Goal: Find specific page/section

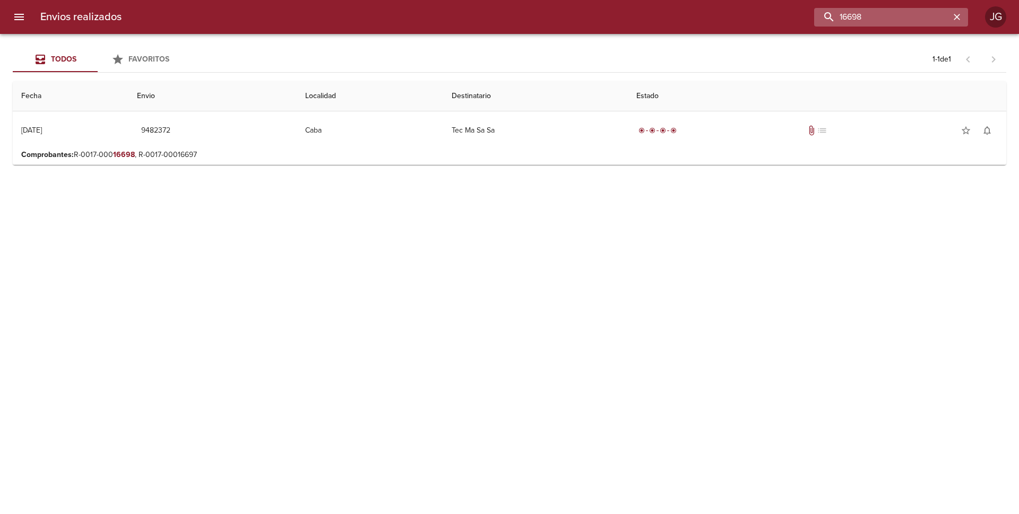
drag, startPoint x: 913, startPoint y: 11, endPoint x: 862, endPoint y: 13, distance: 51.0
click at [862, 13] on input "16698" at bounding box center [882, 17] width 136 height 19
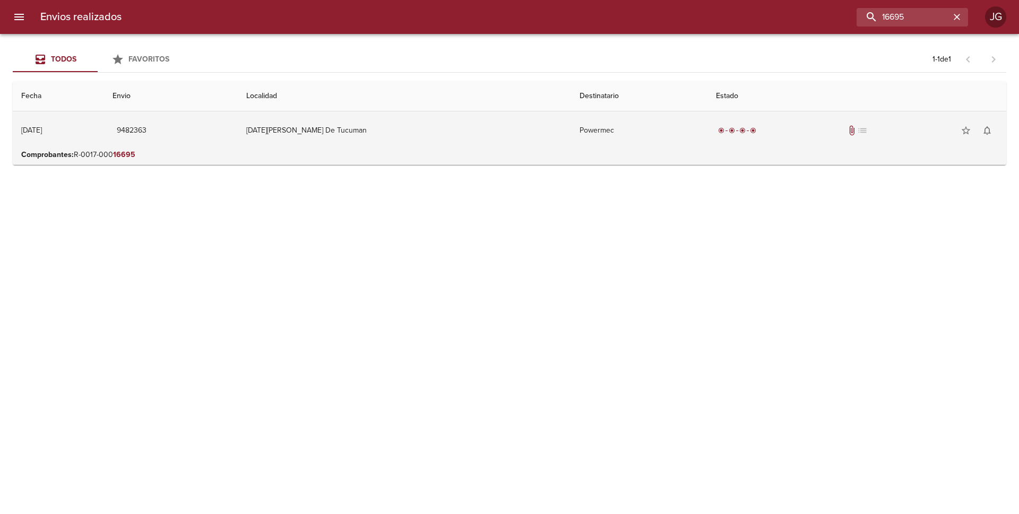
click at [238, 144] on td "9482363" at bounding box center [171, 130] width 134 height 38
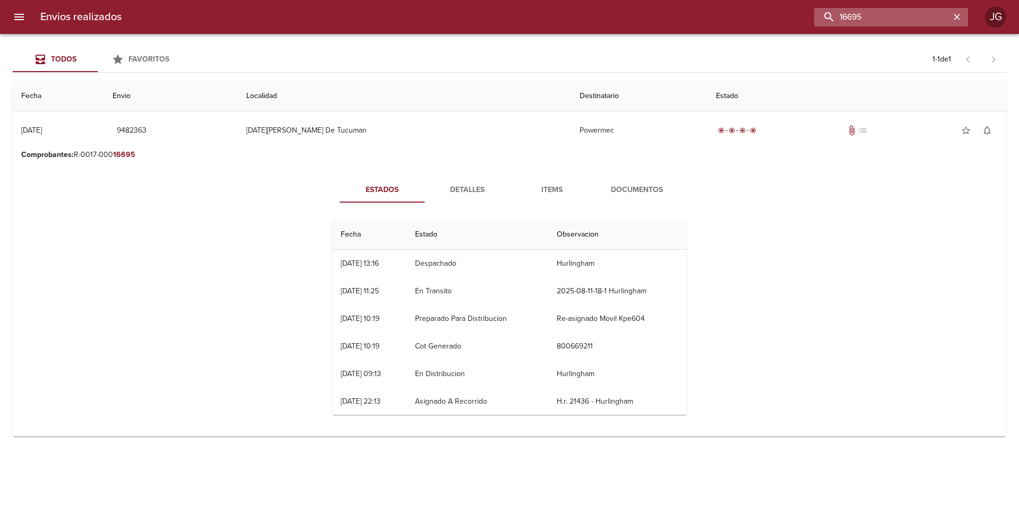
drag, startPoint x: 897, startPoint y: 14, endPoint x: 851, endPoint y: 18, distance: 46.4
click at [851, 18] on input "16695" at bounding box center [882, 17] width 136 height 19
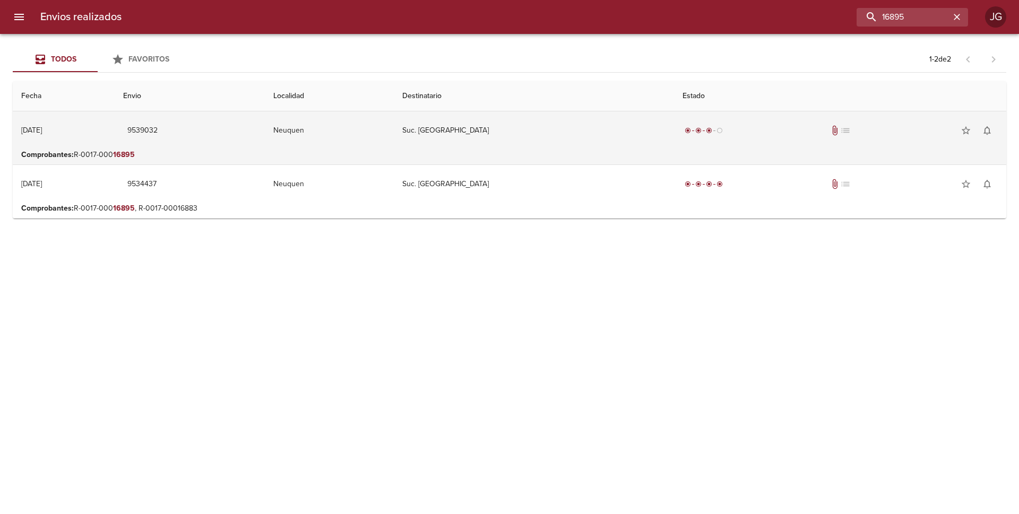
click at [394, 140] on td "Neuquen" at bounding box center [329, 130] width 129 height 38
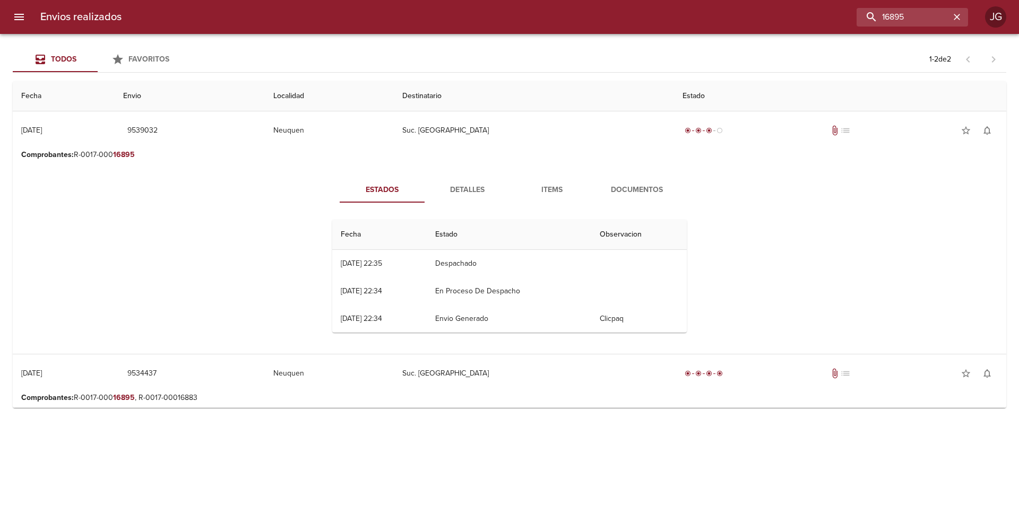
click at [633, 191] on span "Documentos" at bounding box center [637, 190] width 72 height 13
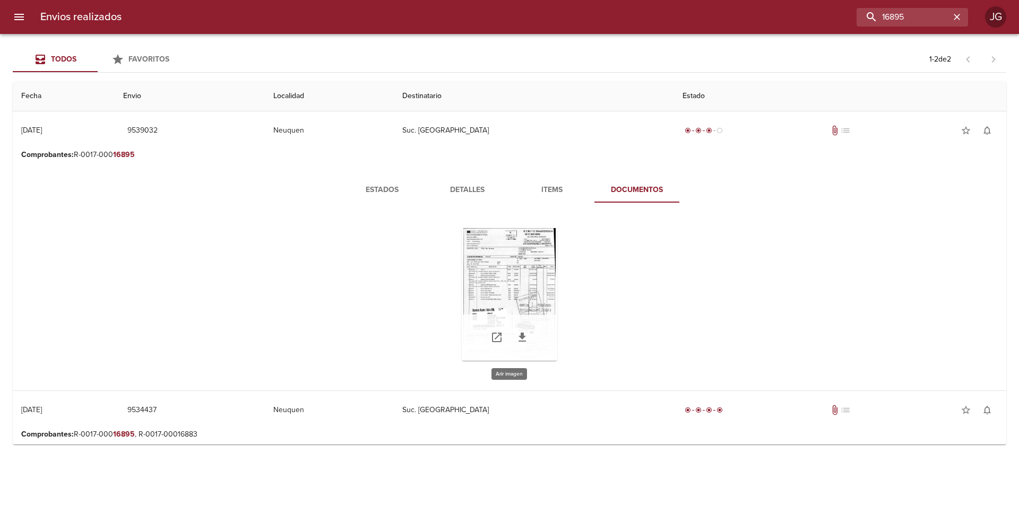
click at [510, 276] on div "Tabla de envíos del cliente" at bounding box center [510, 294] width 96 height 133
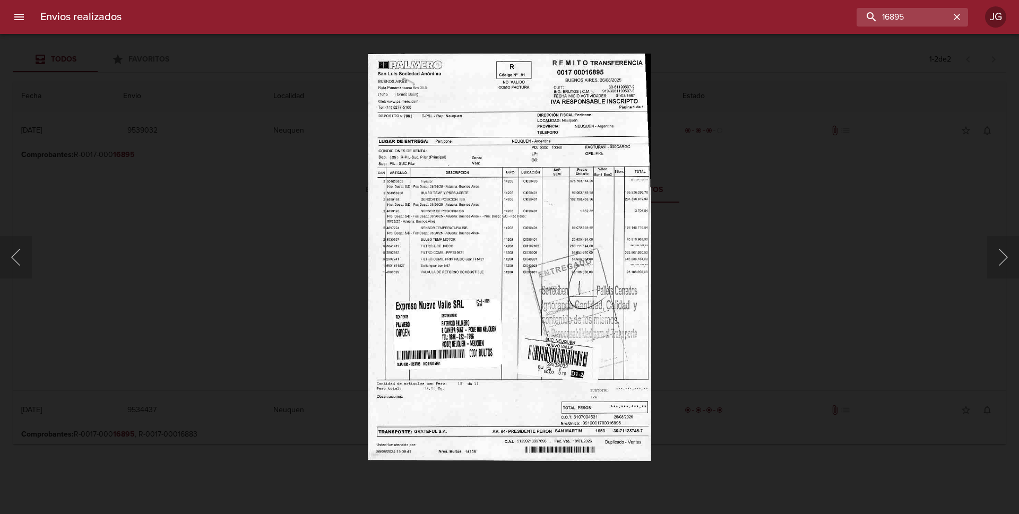
click at [480, 216] on img "Lightbox" at bounding box center [510, 257] width 284 height 408
click at [83, 93] on div "Lightbox" at bounding box center [509, 257] width 1019 height 514
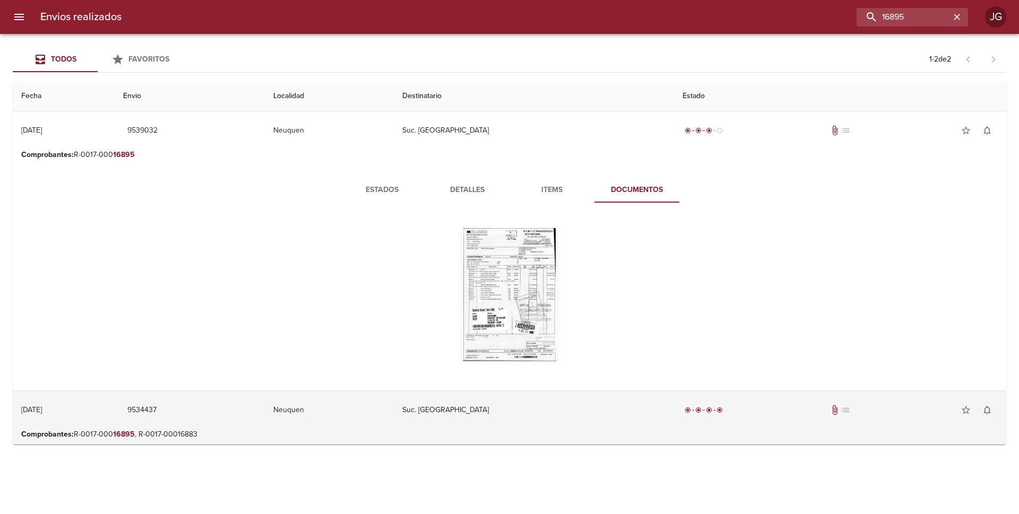
click at [516, 422] on td "Suc. [GEOGRAPHIC_DATA]" at bounding box center [534, 410] width 280 height 38
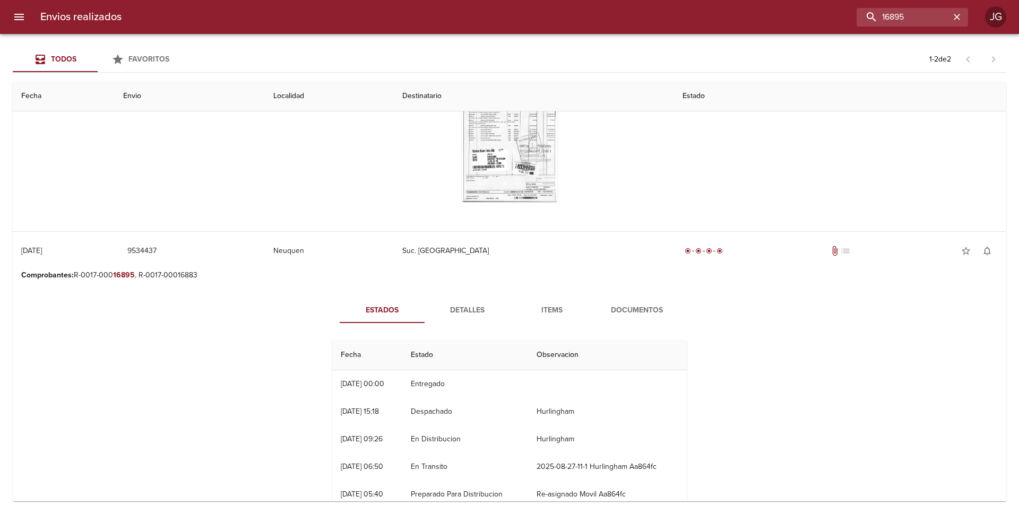
scroll to position [212, 0]
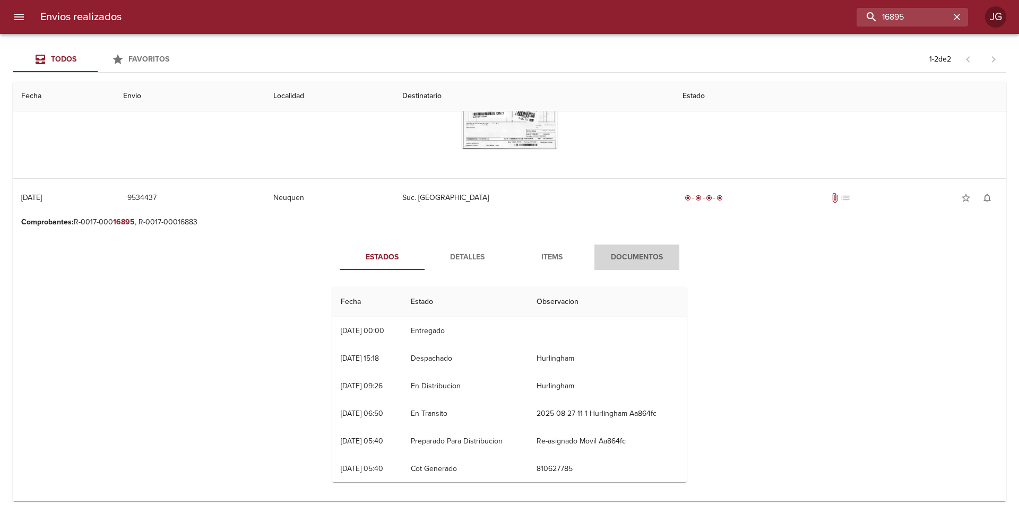
click at [623, 259] on span "Documentos" at bounding box center [637, 257] width 72 height 13
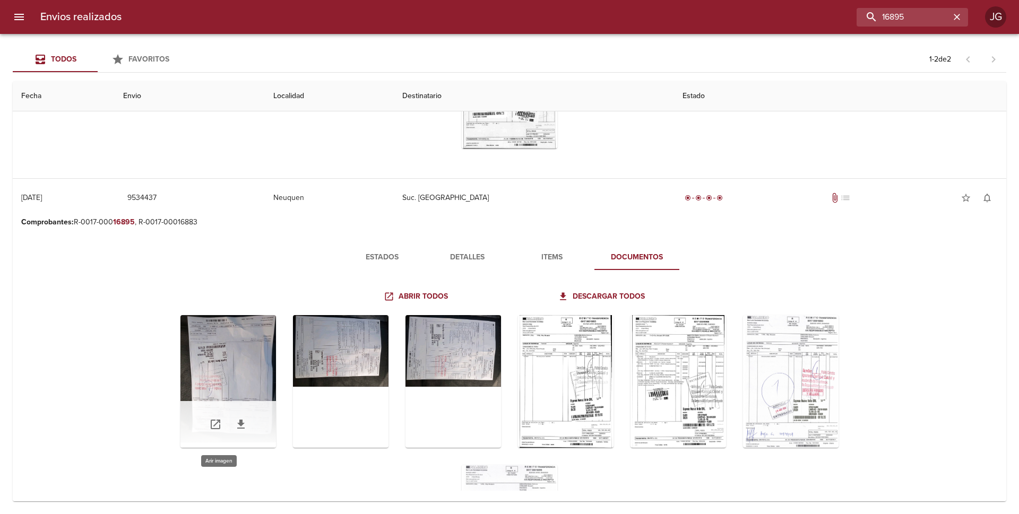
click at [219, 362] on div "Tabla de envíos del cliente" at bounding box center [229, 381] width 96 height 133
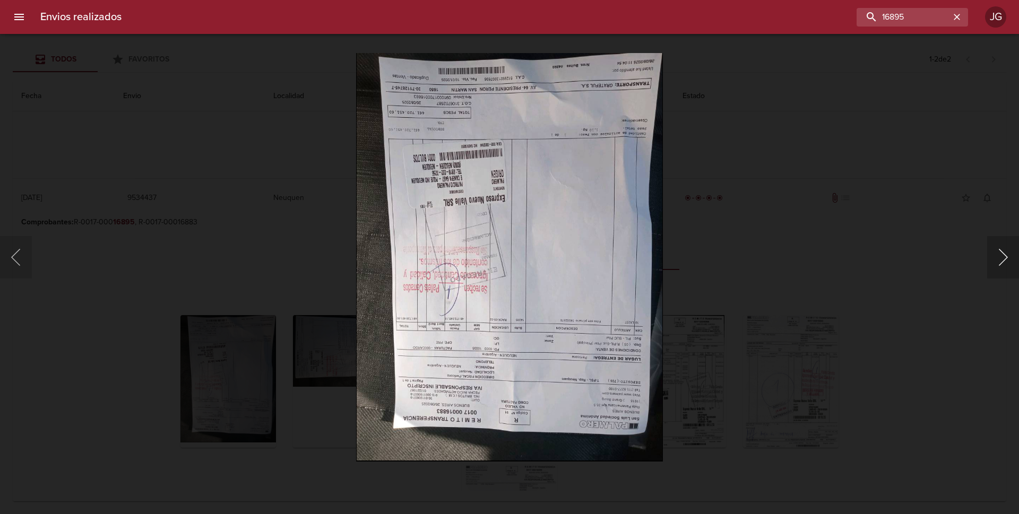
click at [999, 257] on button "Siguiente" at bounding box center [1004, 257] width 32 height 42
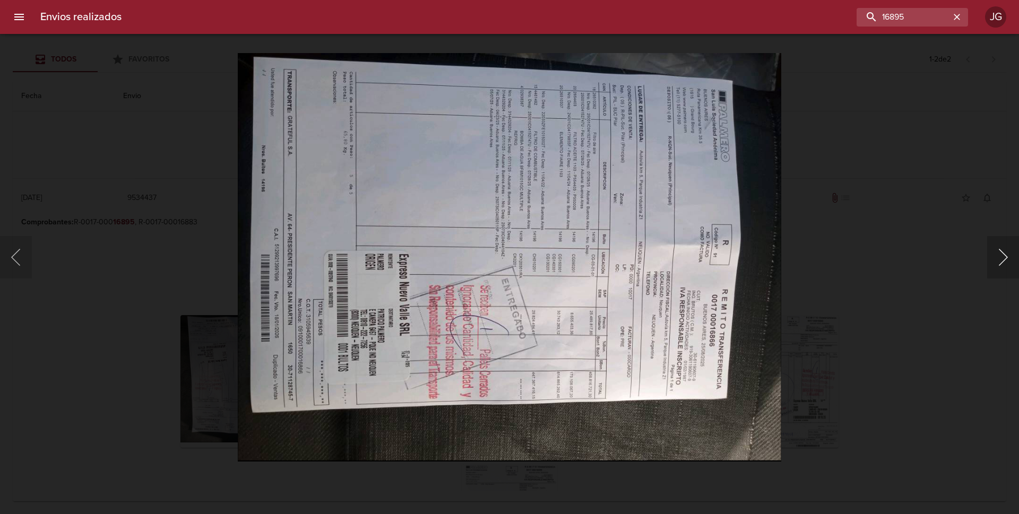
click at [1001, 256] on button "Siguiente" at bounding box center [1004, 257] width 32 height 42
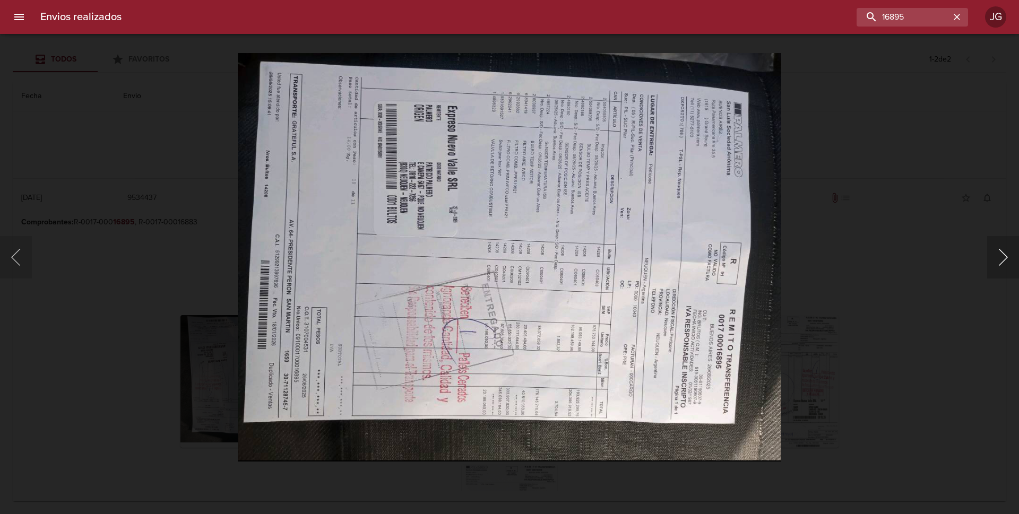
click at [1001, 256] on button "Siguiente" at bounding box center [1004, 257] width 32 height 42
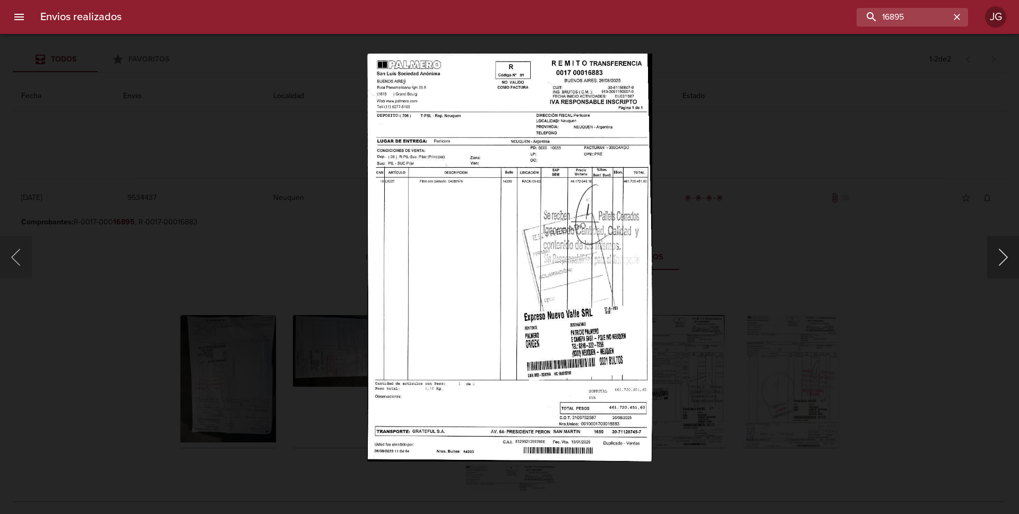
click at [1001, 256] on button "Siguiente" at bounding box center [1004, 257] width 32 height 42
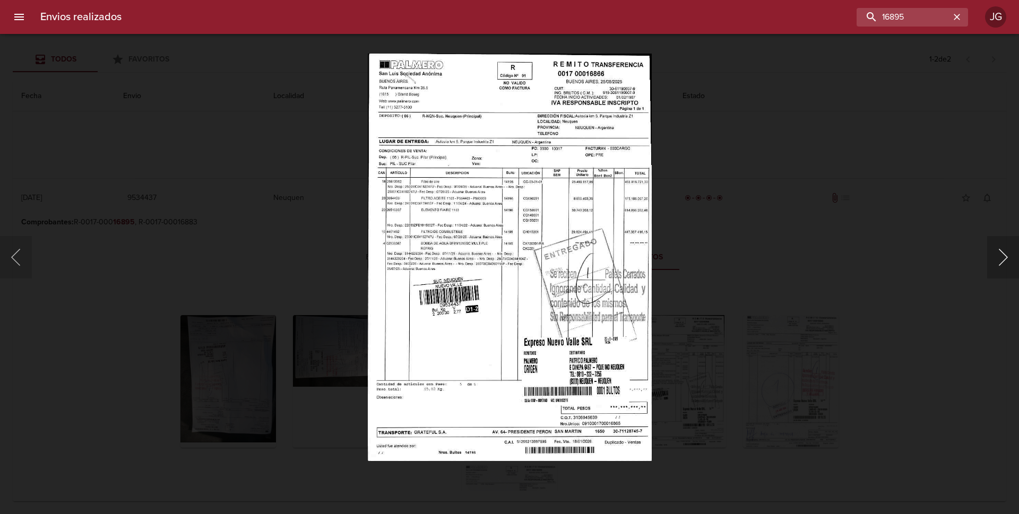
click at [1001, 256] on button "Siguiente" at bounding box center [1004, 257] width 32 height 42
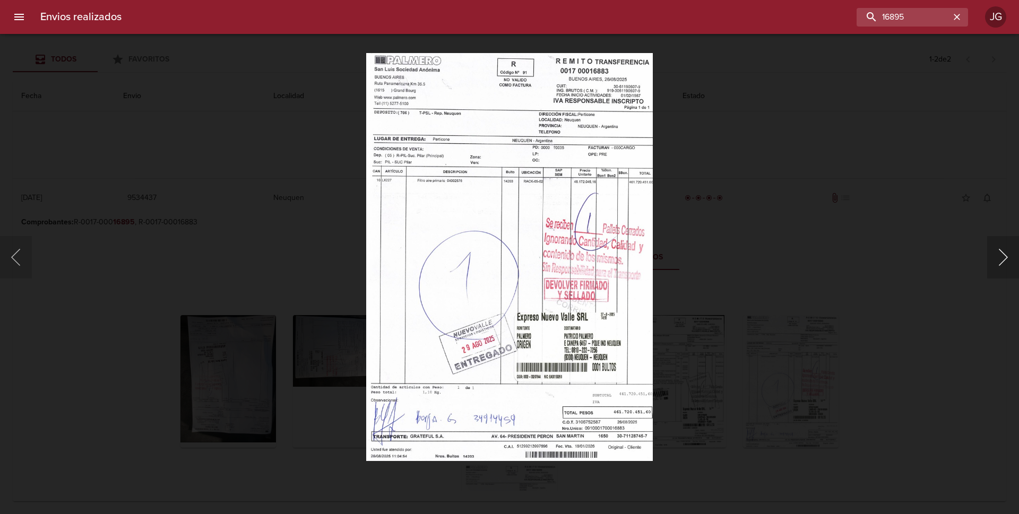
click at [1001, 256] on button "Siguiente" at bounding box center [1004, 257] width 32 height 42
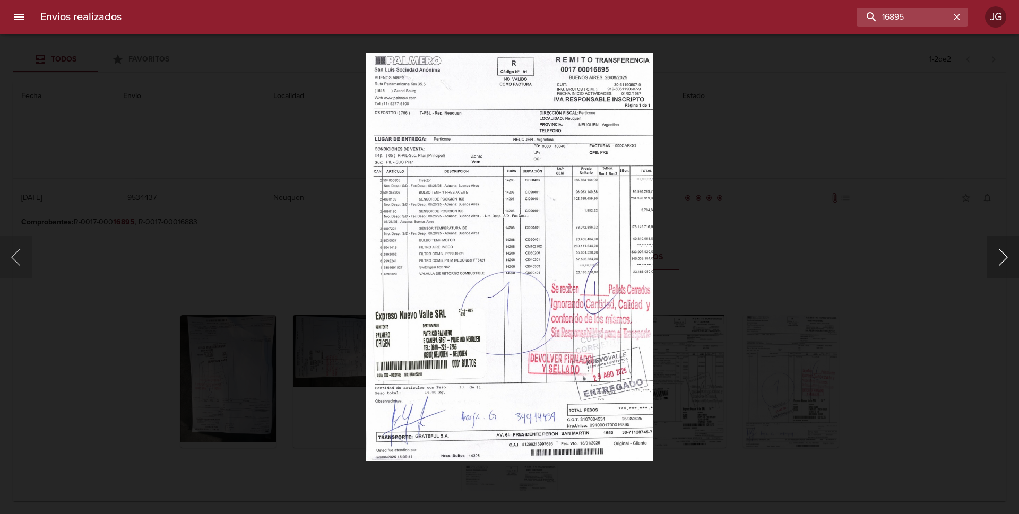
click at [1001, 256] on button "Siguiente" at bounding box center [1004, 257] width 32 height 42
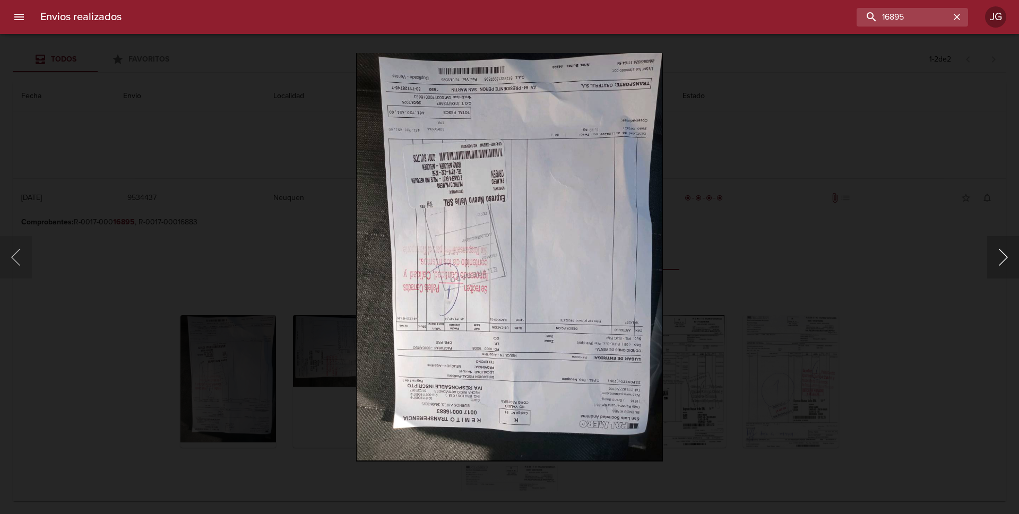
click at [1001, 256] on button "Siguiente" at bounding box center [1004, 257] width 32 height 42
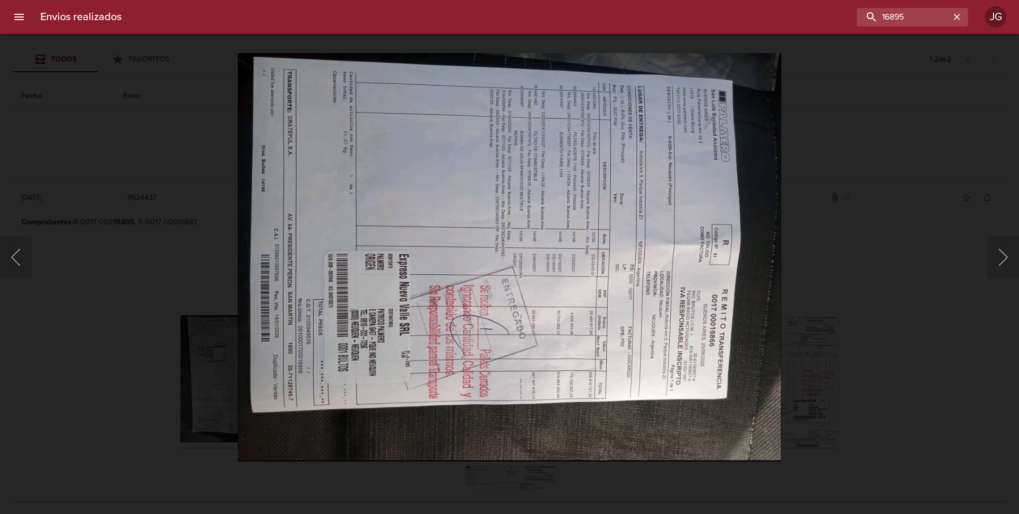
click at [53, 108] on div "Lightbox" at bounding box center [509, 257] width 1019 height 514
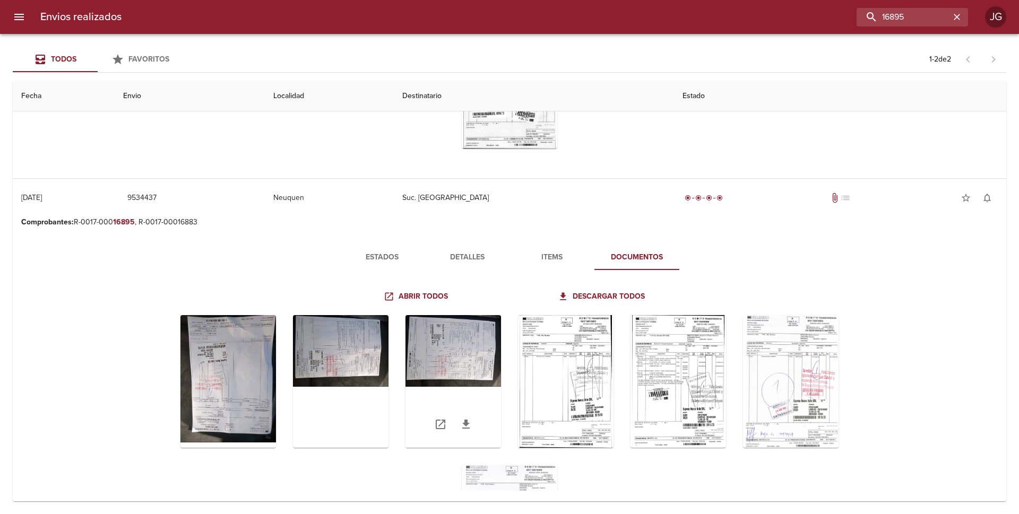
scroll to position [215, 0]
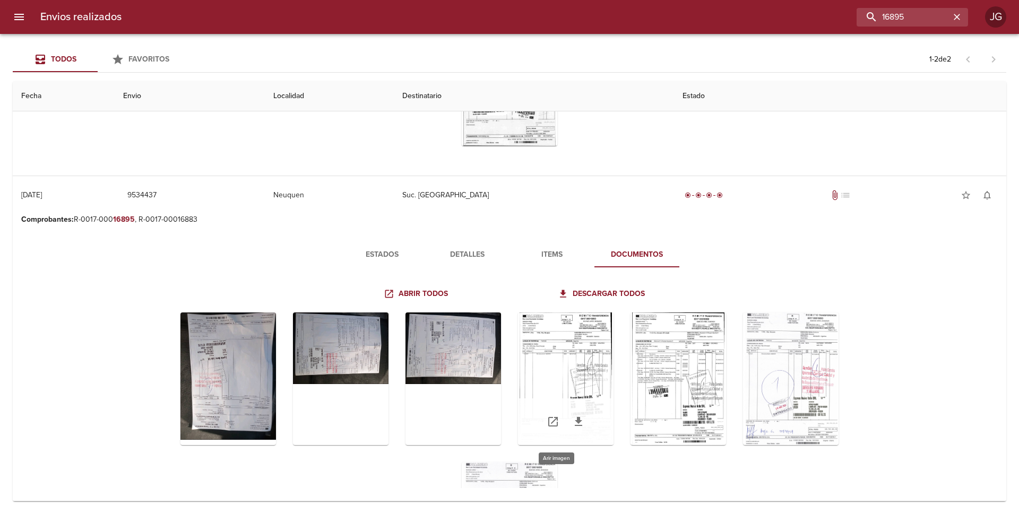
click at [586, 355] on div "Tabla de envíos del cliente" at bounding box center [566, 379] width 96 height 133
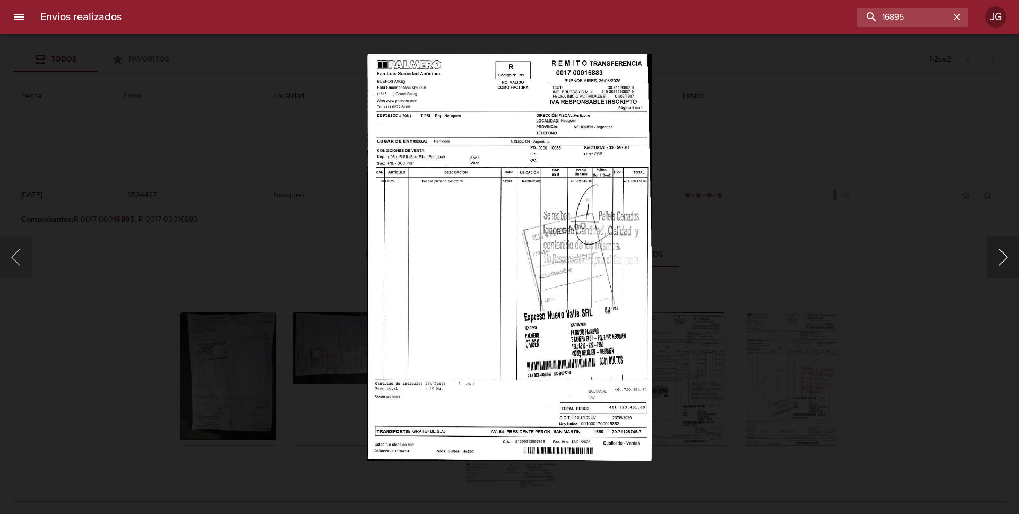
click at [1002, 259] on button "Siguiente" at bounding box center [1004, 257] width 32 height 42
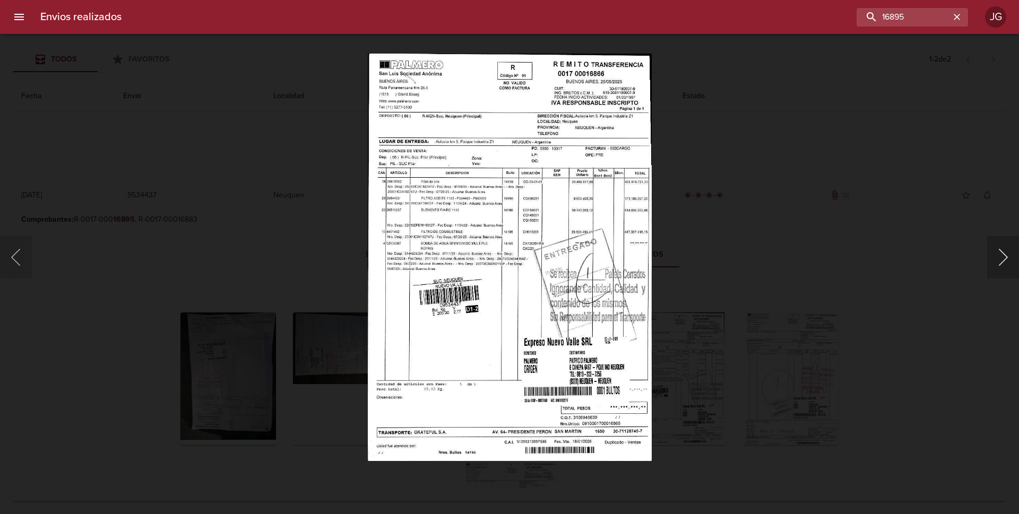
click at [999, 258] on button "Siguiente" at bounding box center [1004, 257] width 32 height 42
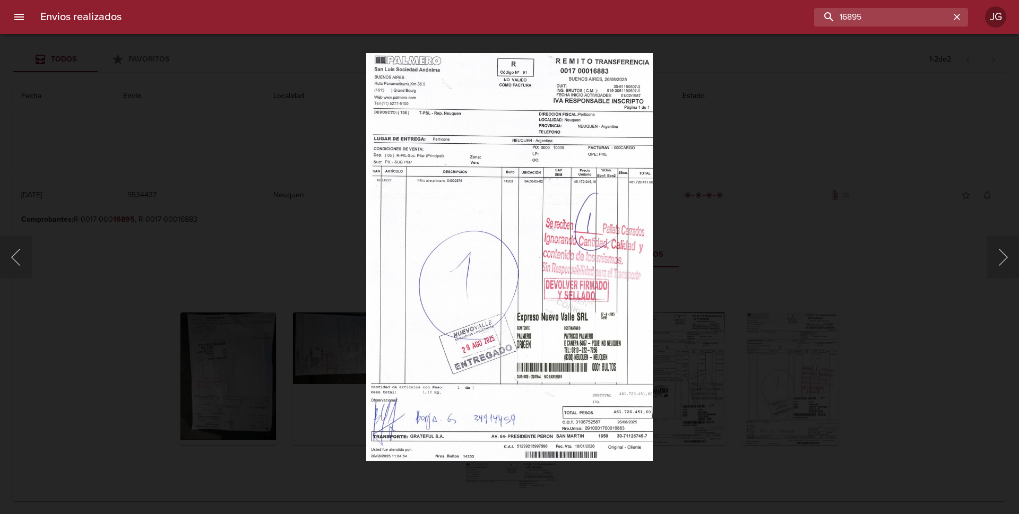
drag, startPoint x: 886, startPoint y: 12, endPoint x: 787, endPoint y: 23, distance: 99.3
click at [787, 23] on div "16895" at bounding box center [549, 17] width 838 height 19
type input "9498253"
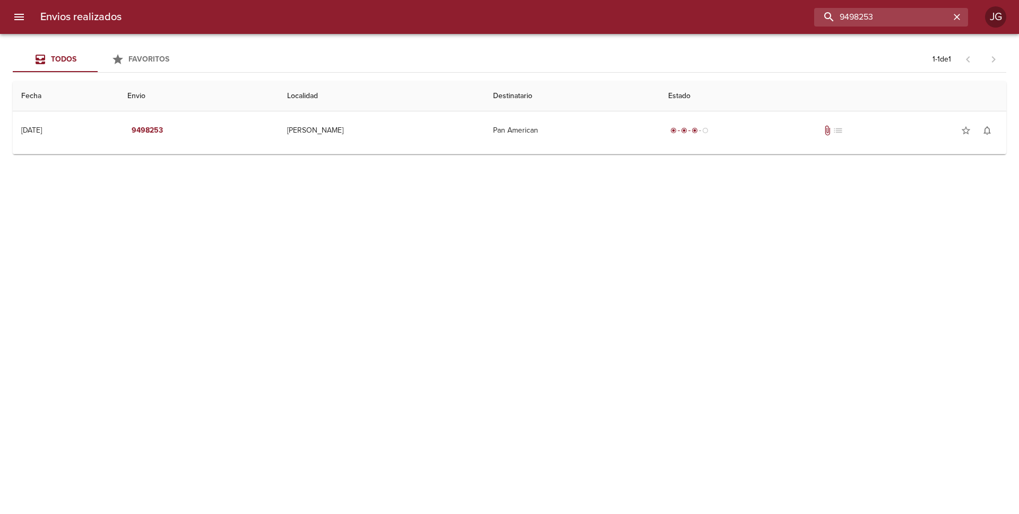
scroll to position [0, 0]
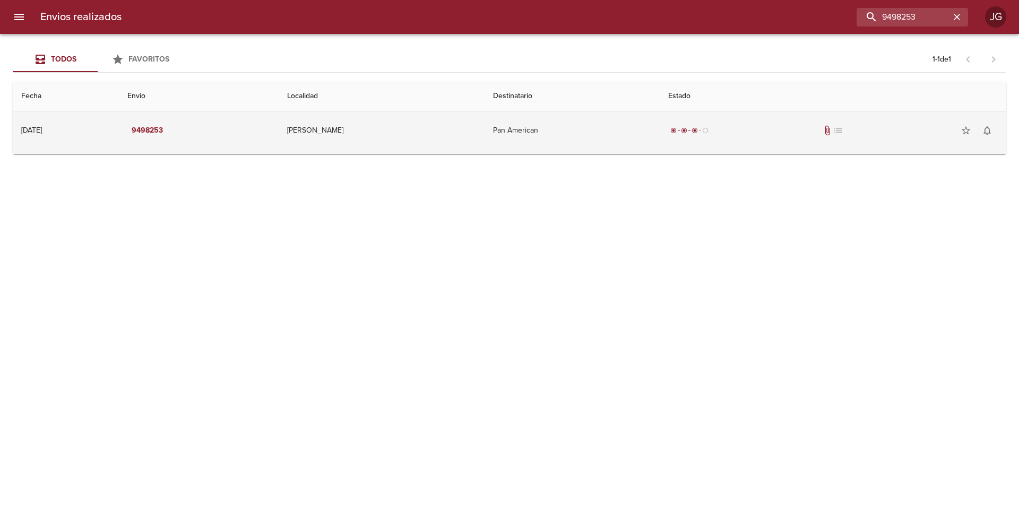
click at [508, 137] on td "Pan American" at bounding box center [572, 130] width 175 height 38
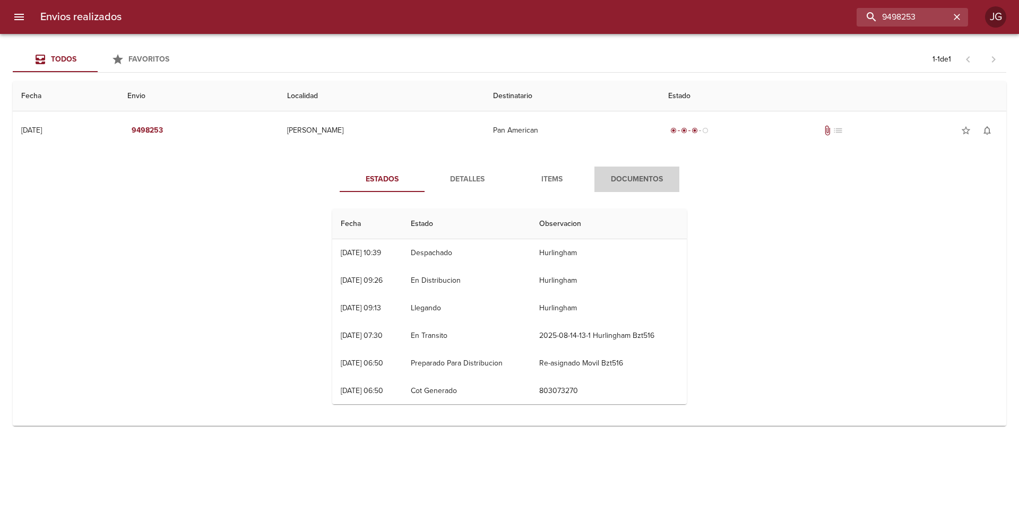
click at [634, 181] on span "Documentos" at bounding box center [637, 179] width 72 height 13
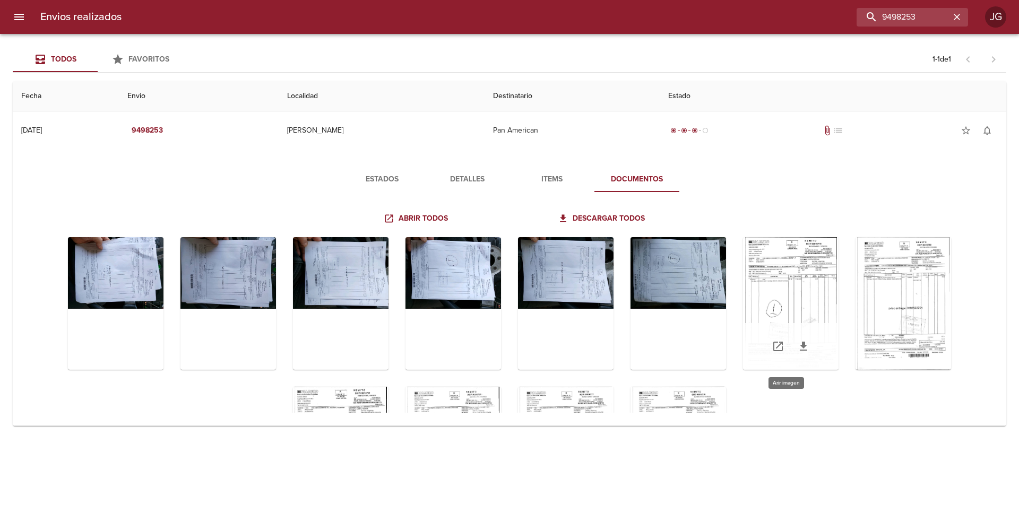
click at [808, 276] on div "Tabla de envíos del cliente" at bounding box center [791, 303] width 96 height 133
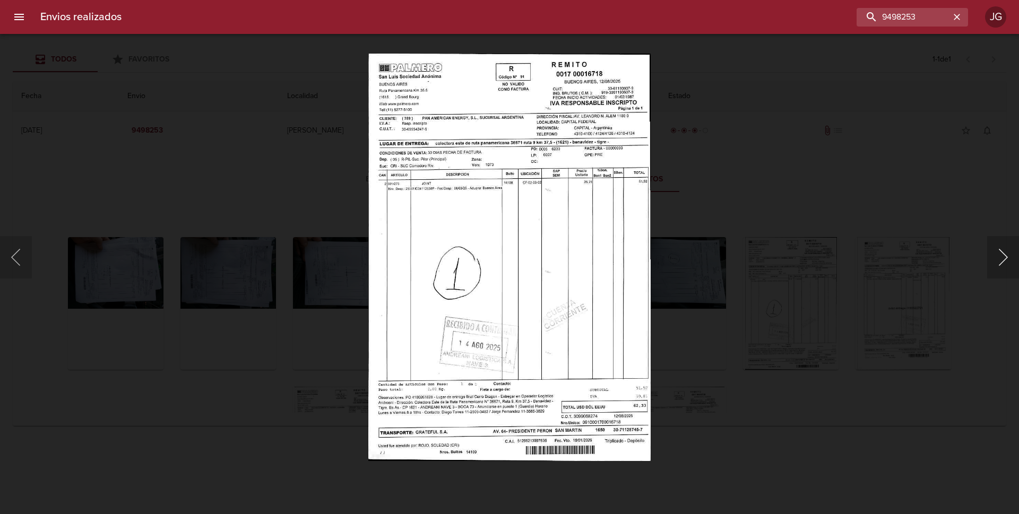
click at [1002, 262] on button "Siguiente" at bounding box center [1004, 257] width 32 height 42
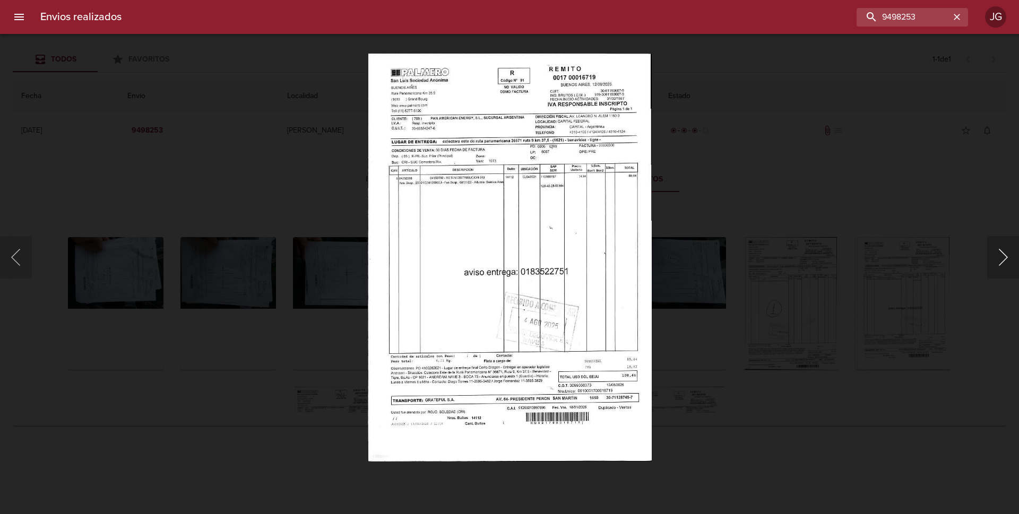
click at [1002, 262] on button "Siguiente" at bounding box center [1004, 257] width 32 height 42
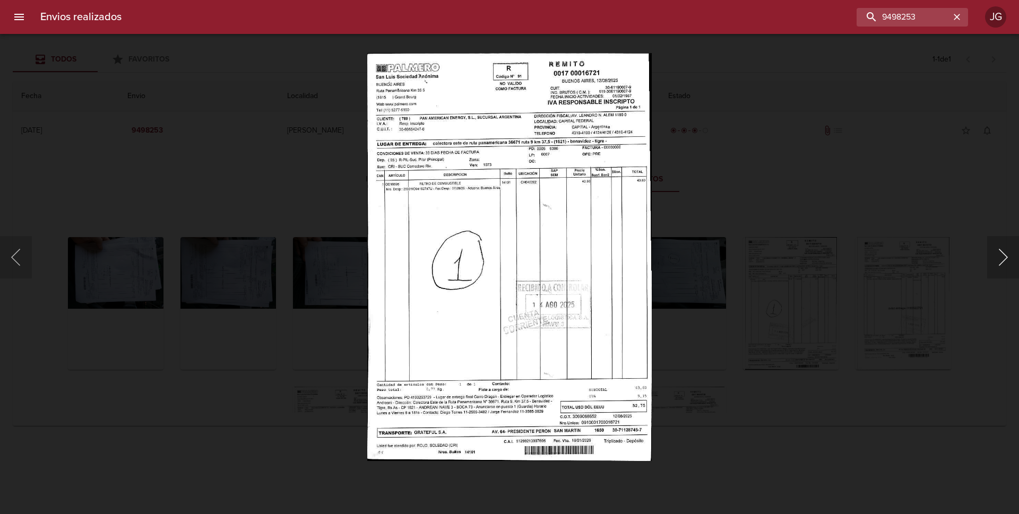
click at [1002, 262] on button "Siguiente" at bounding box center [1004, 257] width 32 height 42
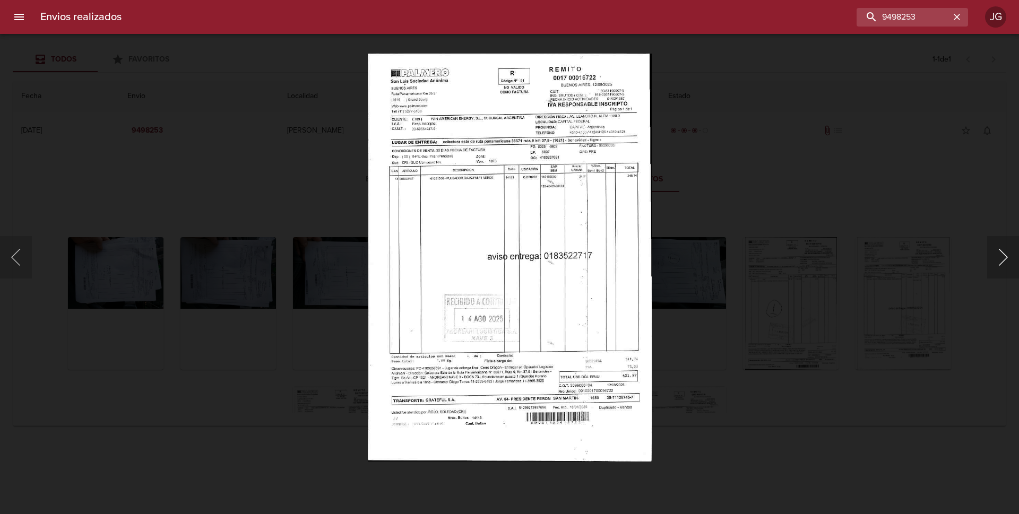
click at [1003, 262] on button "Siguiente" at bounding box center [1004, 257] width 32 height 42
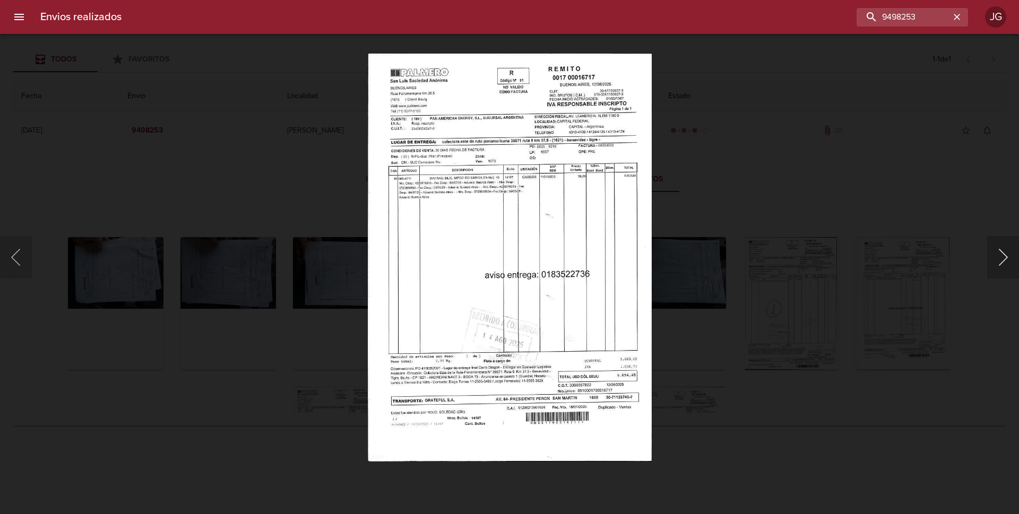
click at [1003, 262] on button "Siguiente" at bounding box center [1004, 257] width 32 height 42
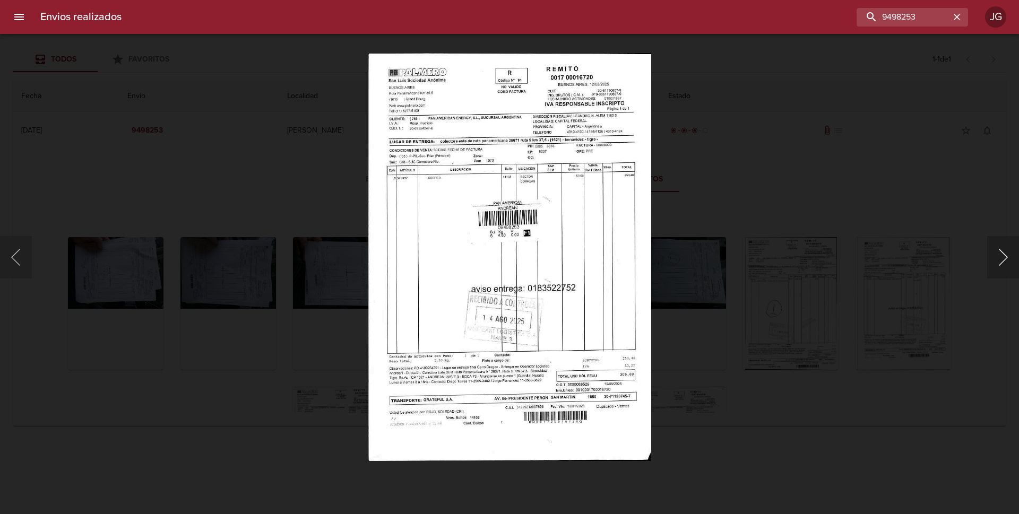
click at [1004, 262] on button "Siguiente" at bounding box center [1004, 257] width 32 height 42
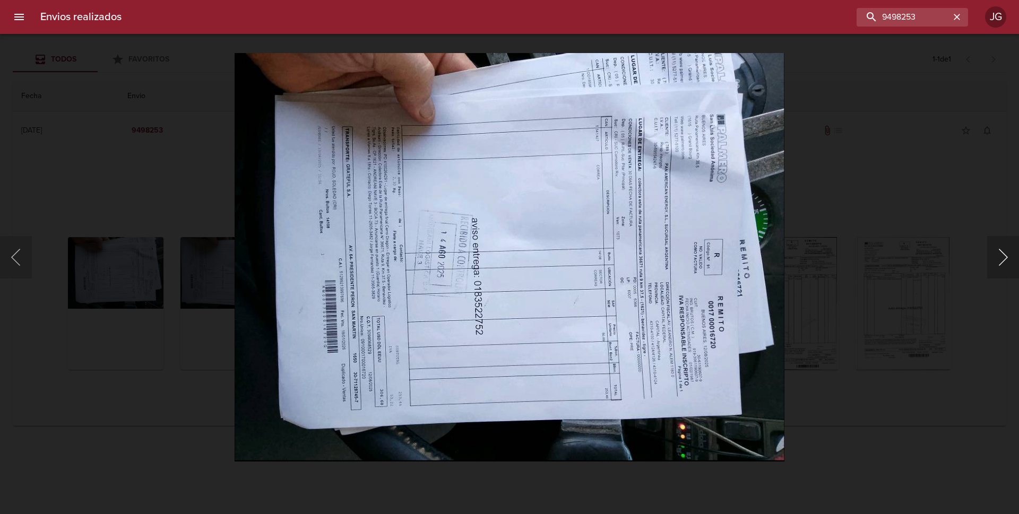
click at [1004, 262] on button "Siguiente" at bounding box center [1004, 257] width 32 height 42
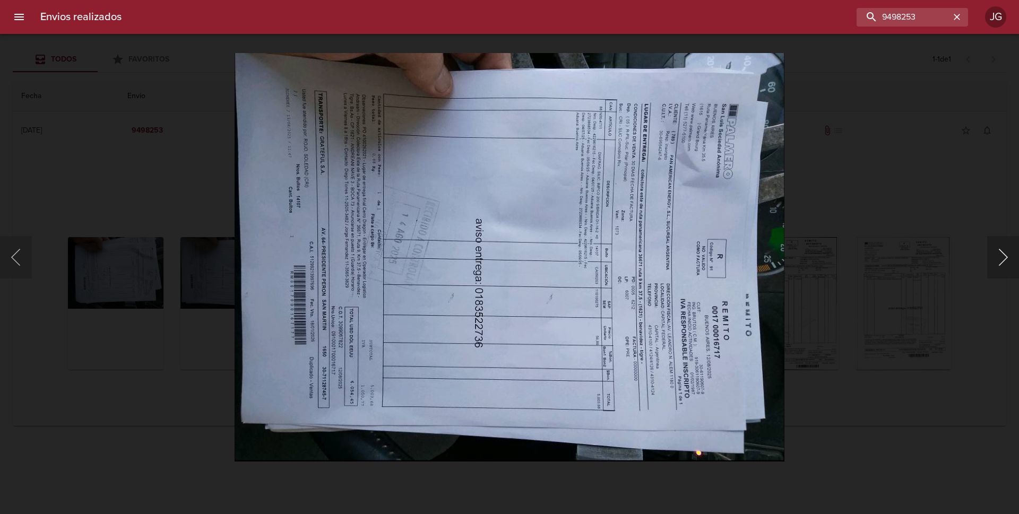
click at [1006, 262] on button "Siguiente" at bounding box center [1004, 257] width 32 height 42
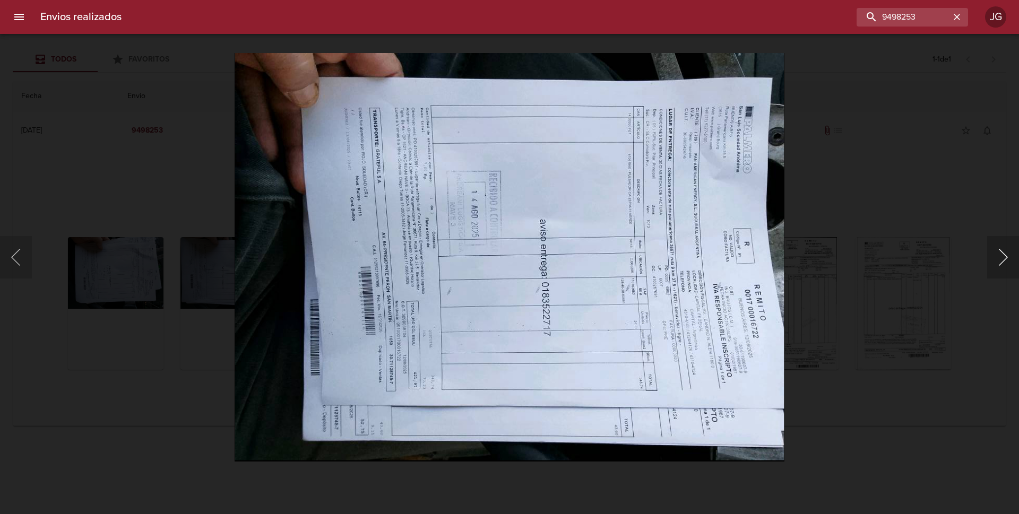
click at [1006, 262] on button "Siguiente" at bounding box center [1004, 257] width 32 height 42
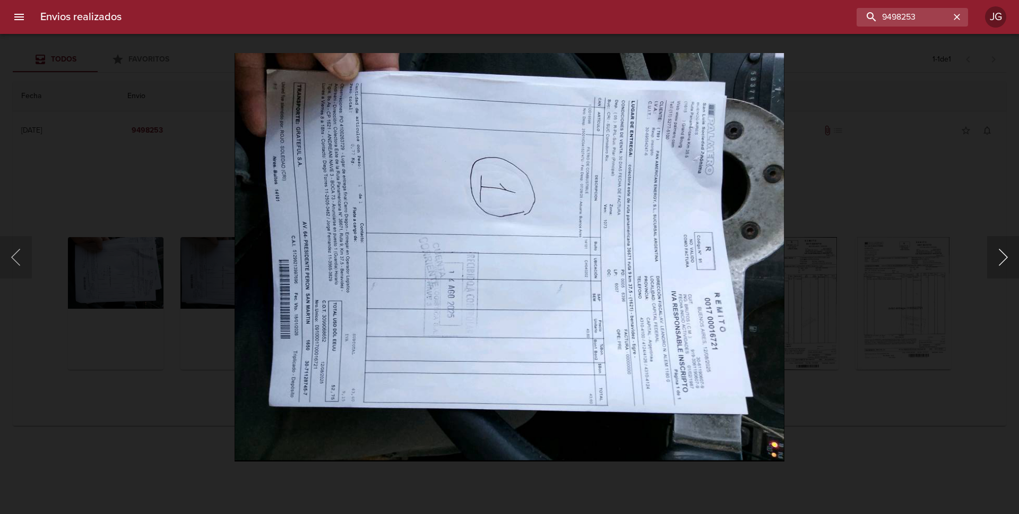
click at [1006, 262] on button "Siguiente" at bounding box center [1004, 257] width 32 height 42
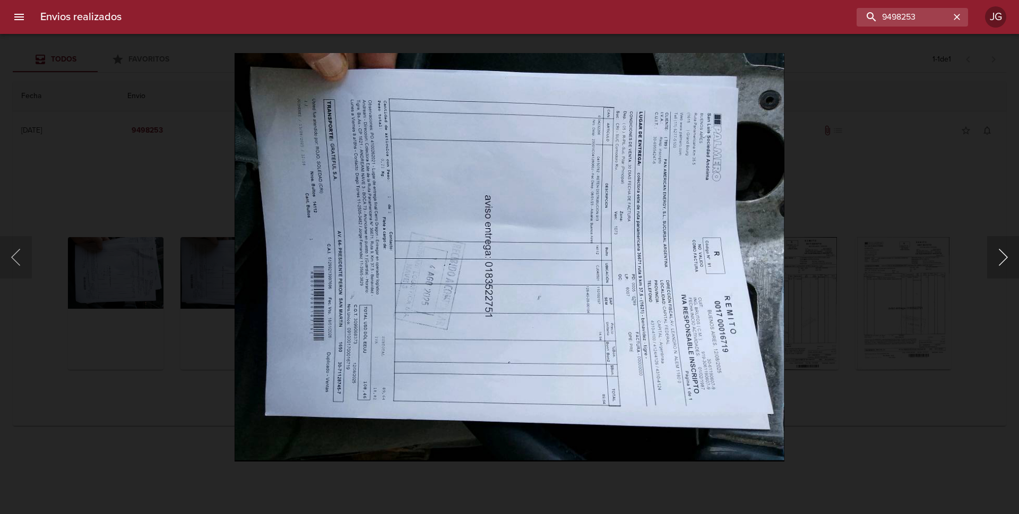
click at [1006, 262] on button "Siguiente" at bounding box center [1004, 257] width 32 height 42
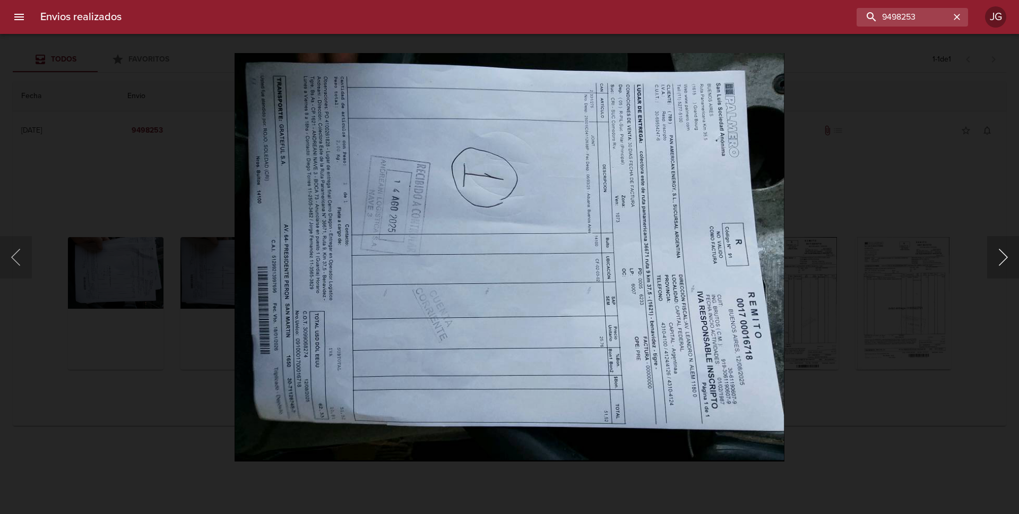
click at [1006, 262] on button "Siguiente" at bounding box center [1004, 257] width 32 height 42
